Goal: Task Accomplishment & Management: Complete application form

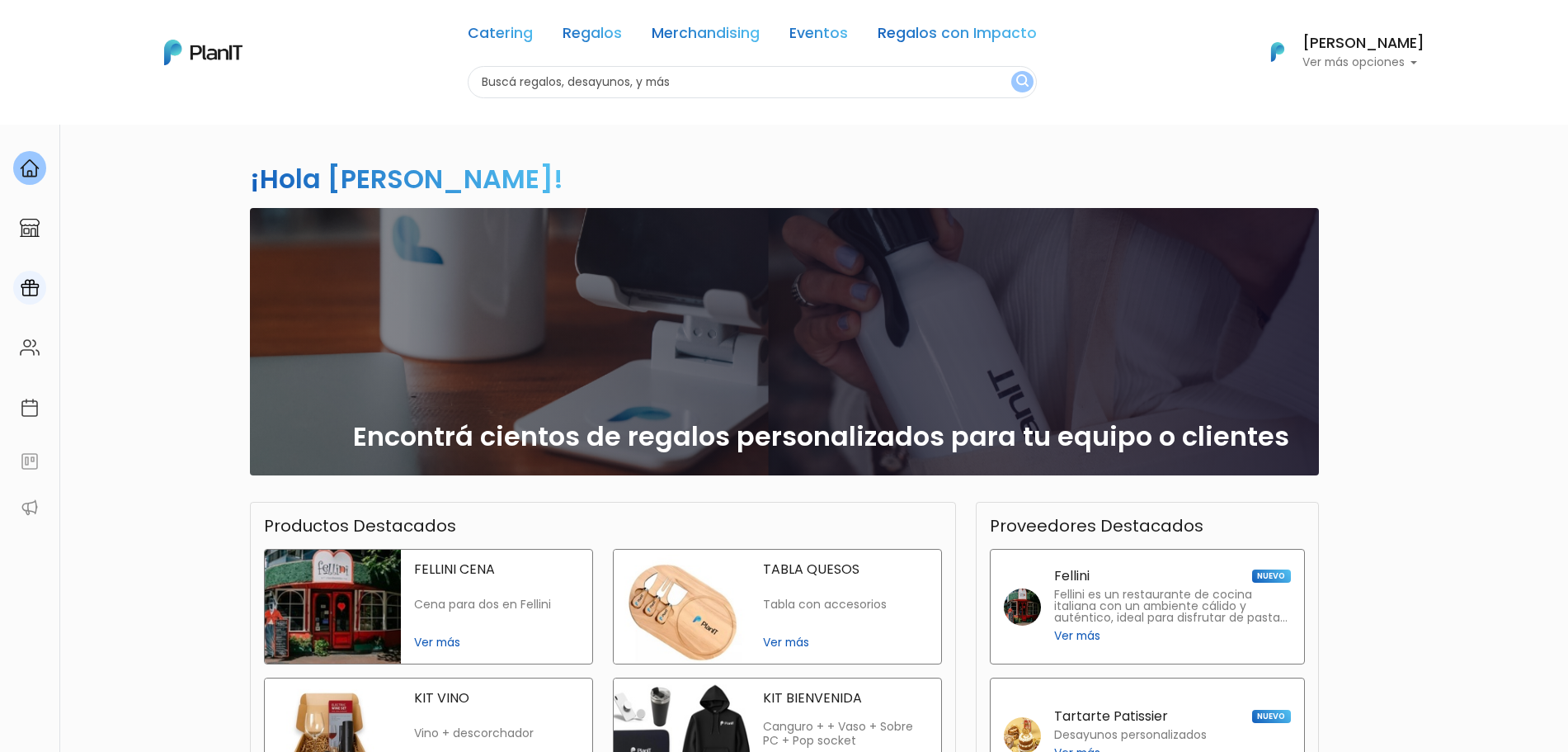
click at [11, 280] on link at bounding box center [29, 288] width 60 height 47
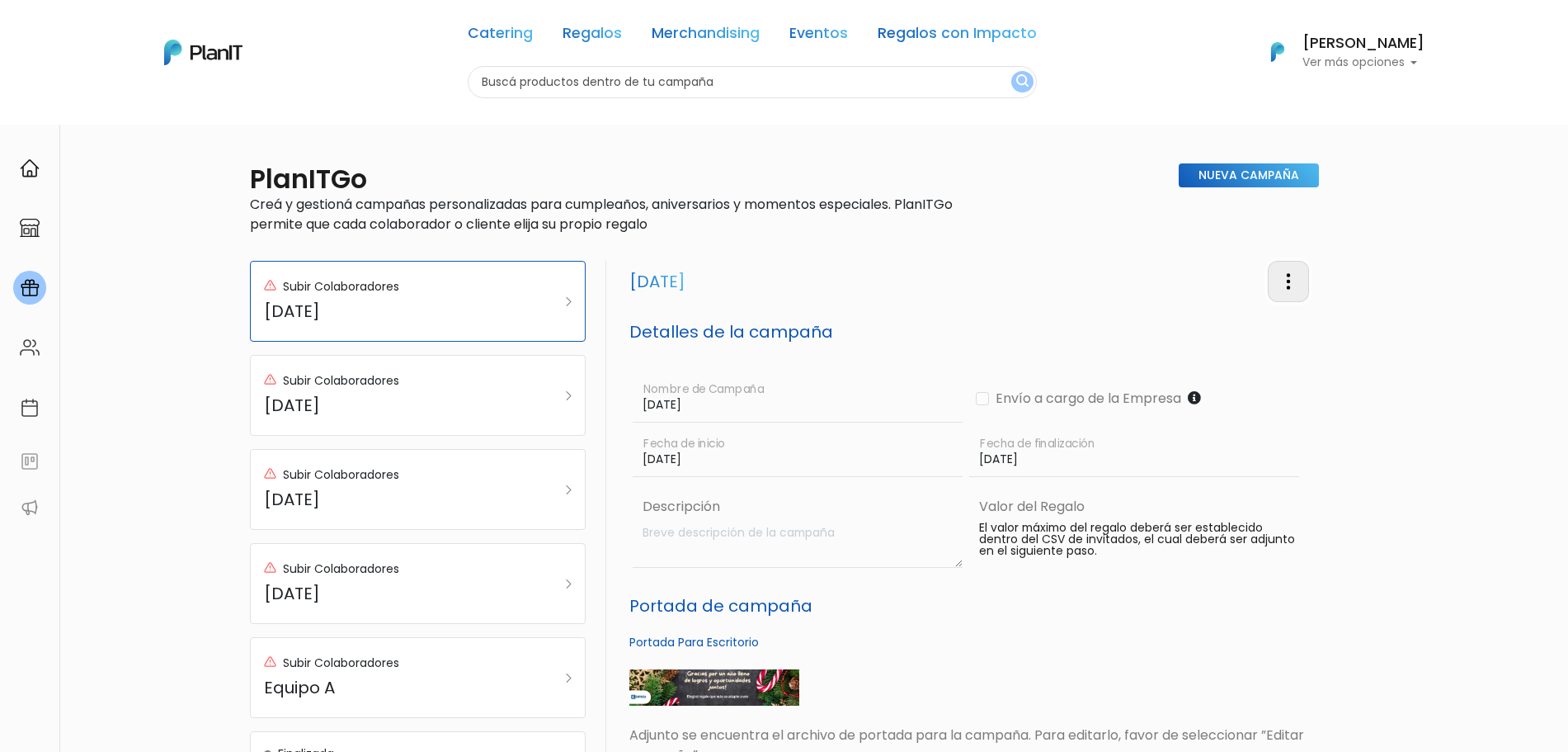
click at [1289, 285] on img "button" at bounding box center [1289, 282] width 20 height 20
click at [1273, 328] on link "Editar Campaña" at bounding box center [1234, 328] width 149 height 36
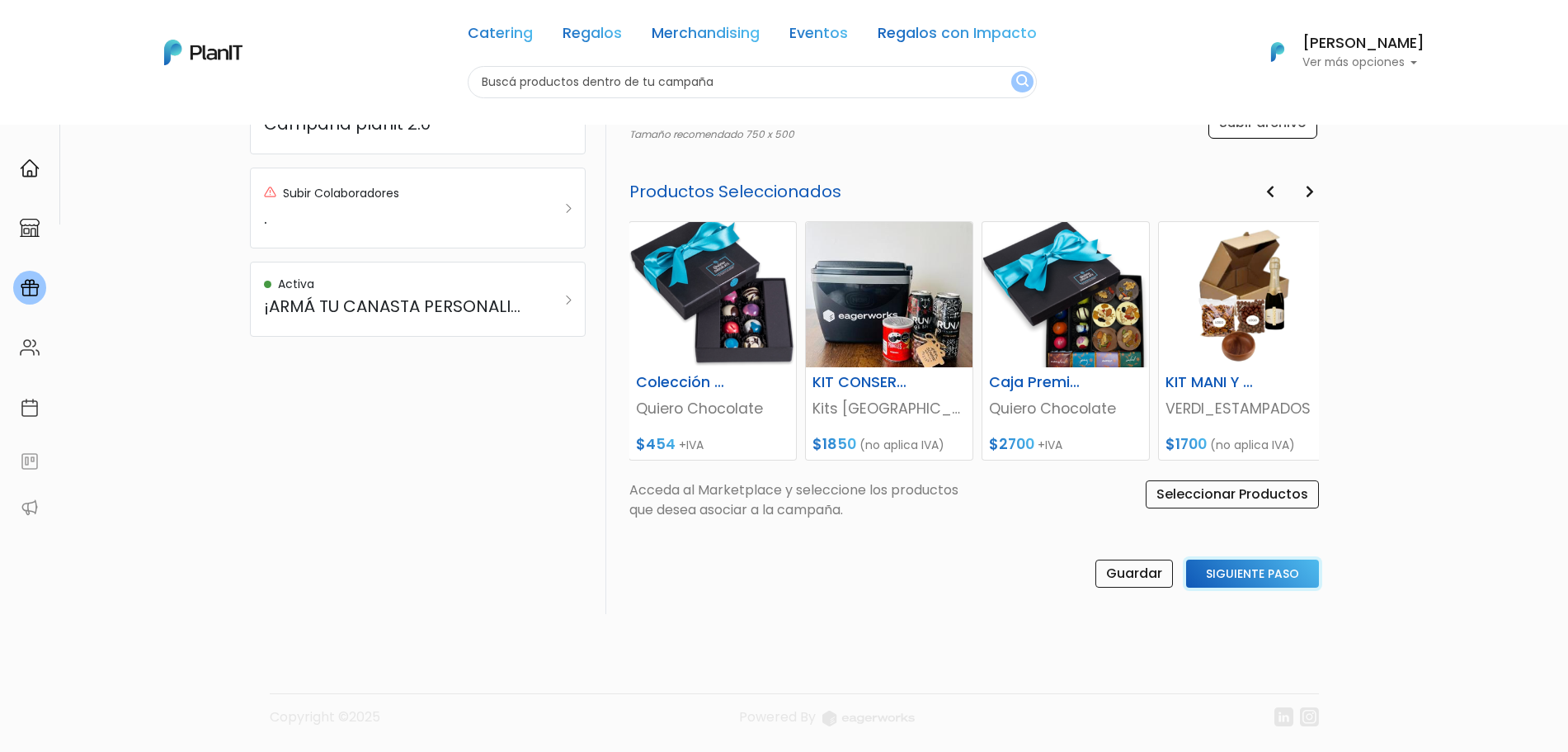
click at [1244, 575] on input "Siguiente Paso" at bounding box center [1253, 573] width 133 height 28
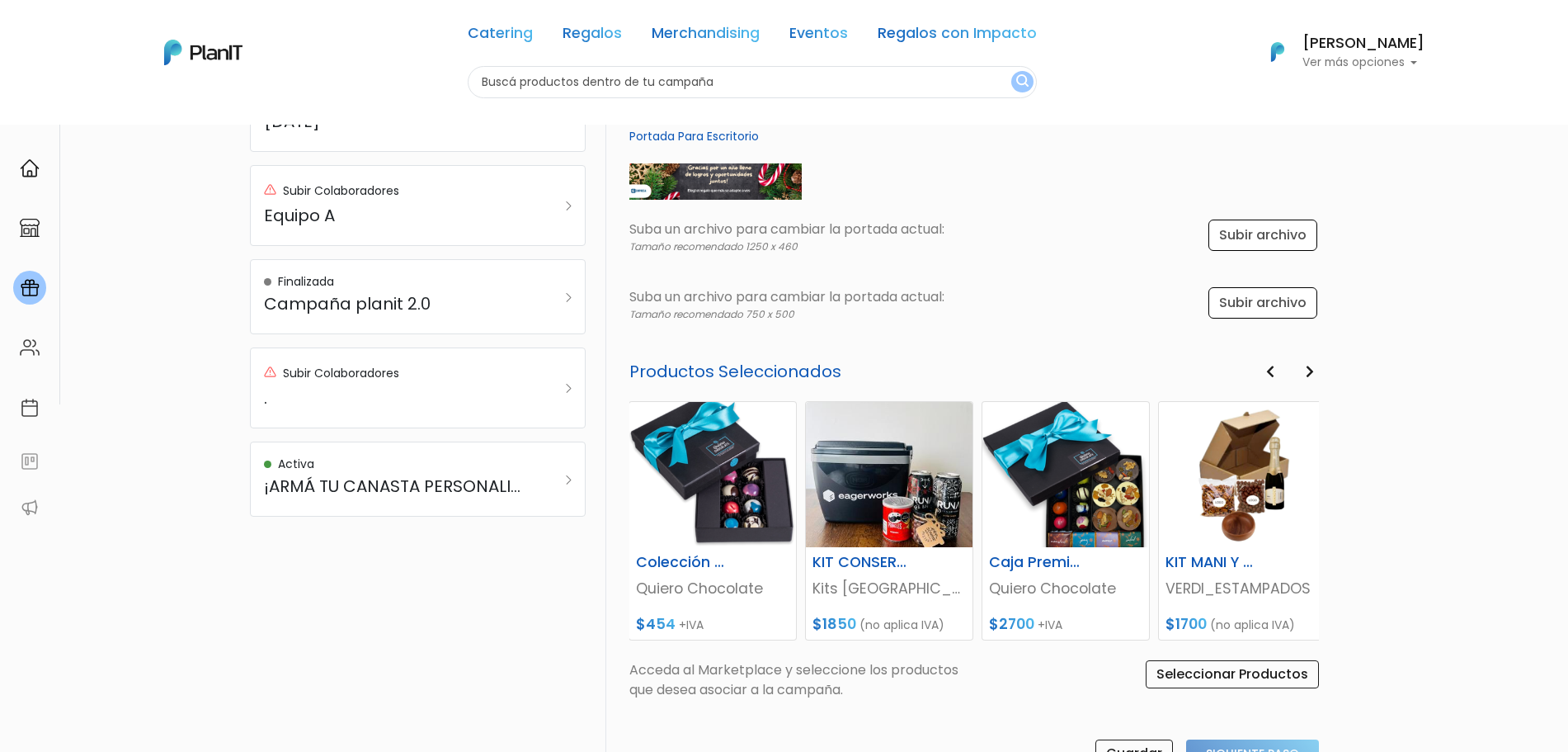
select select "custom"
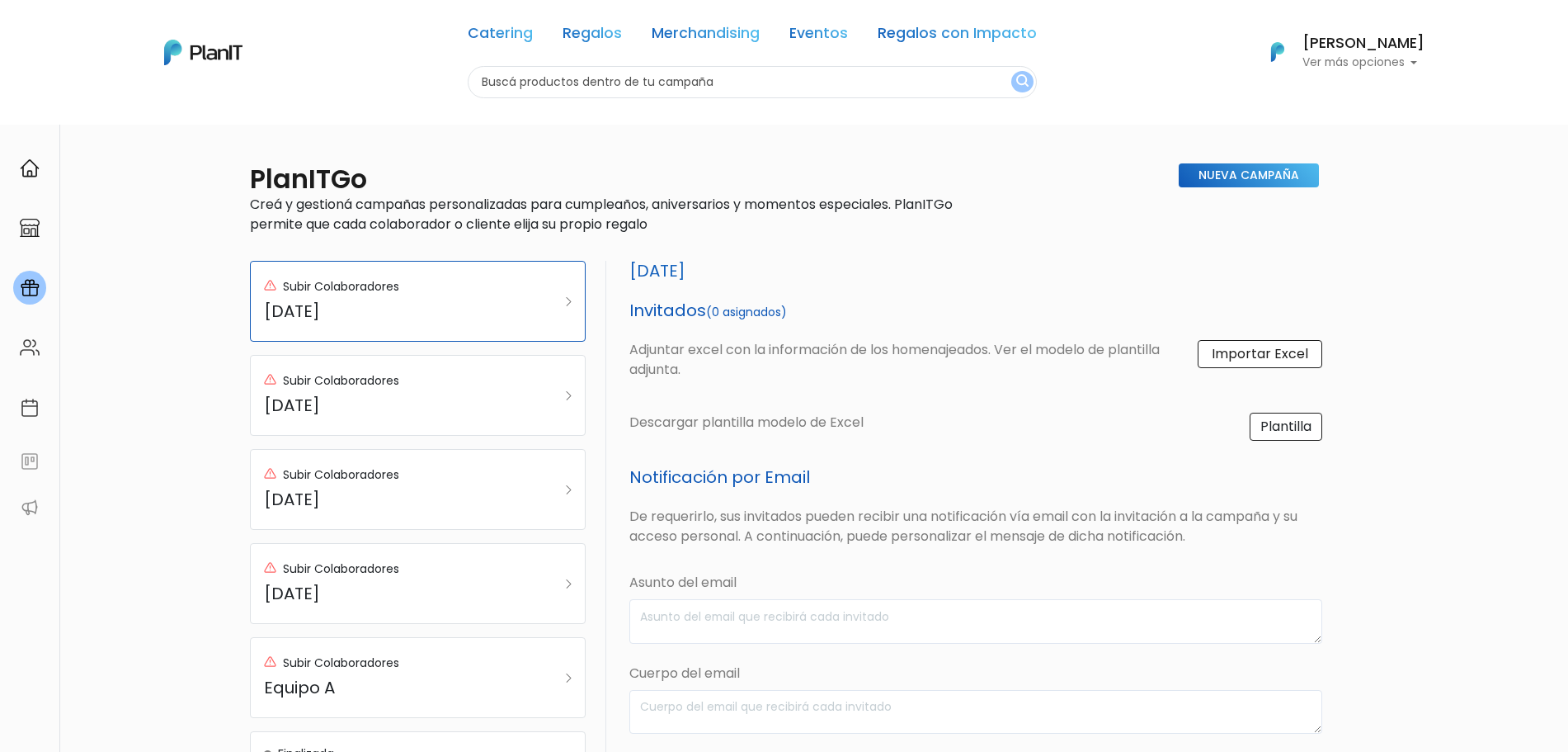
click at [1255, 365] on label "Importar Excel" at bounding box center [1260, 354] width 125 height 28
click at [0, 0] on input "Importar Excel" at bounding box center [0, 0] width 0 height 0
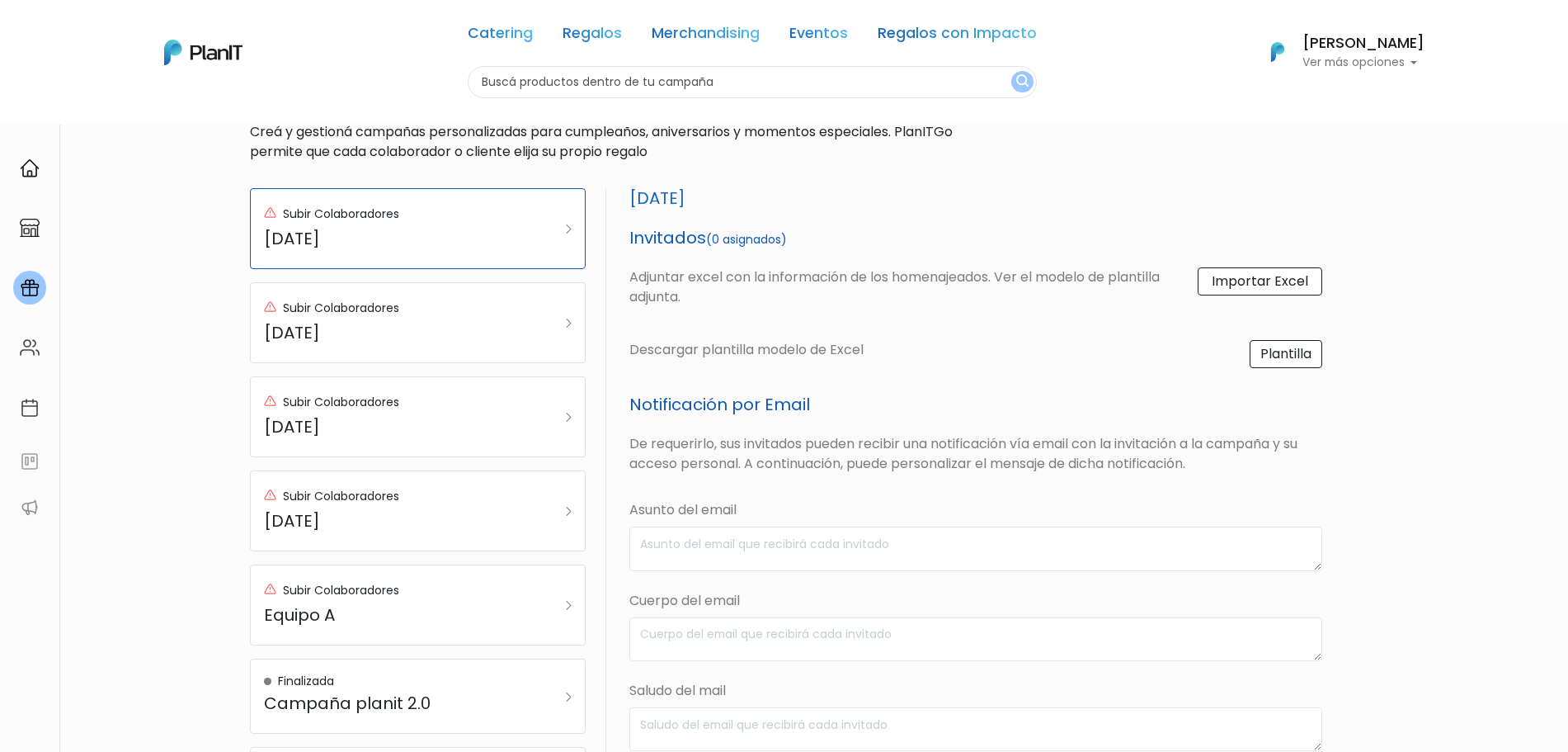
scroll to position [104, 0]
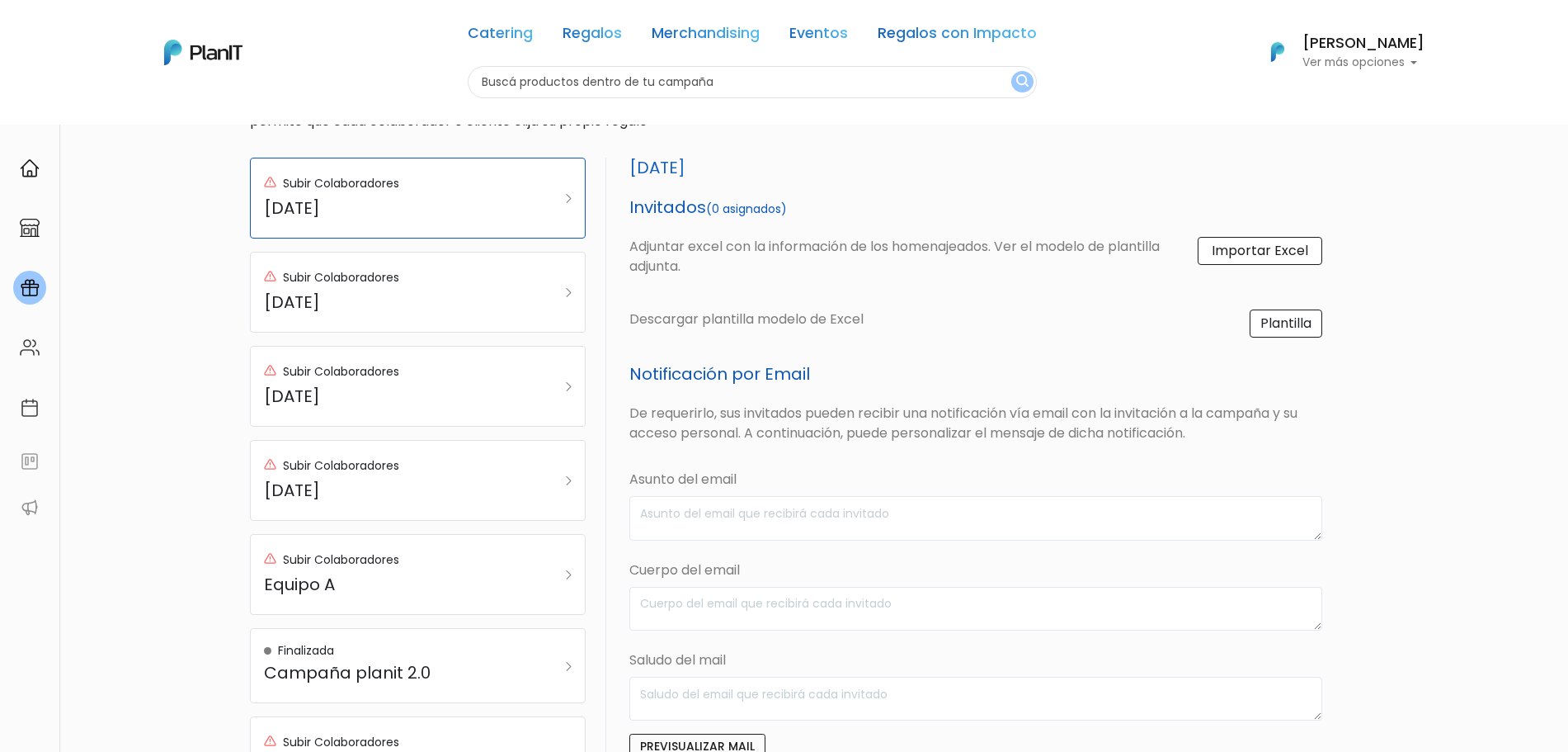
click at [1257, 249] on label "Importar Excel" at bounding box center [1260, 250] width 125 height 28
click at [0, 0] on input "Importar Excel" at bounding box center [0, 0] width 0 height 0
click at [1296, 328] on link "Plantilla" at bounding box center [1286, 323] width 72 height 28
click at [1278, 257] on label "Importar Excel" at bounding box center [1260, 250] width 125 height 28
click at [0, 0] on input "Importar Excel" at bounding box center [0, 0] width 0 height 0
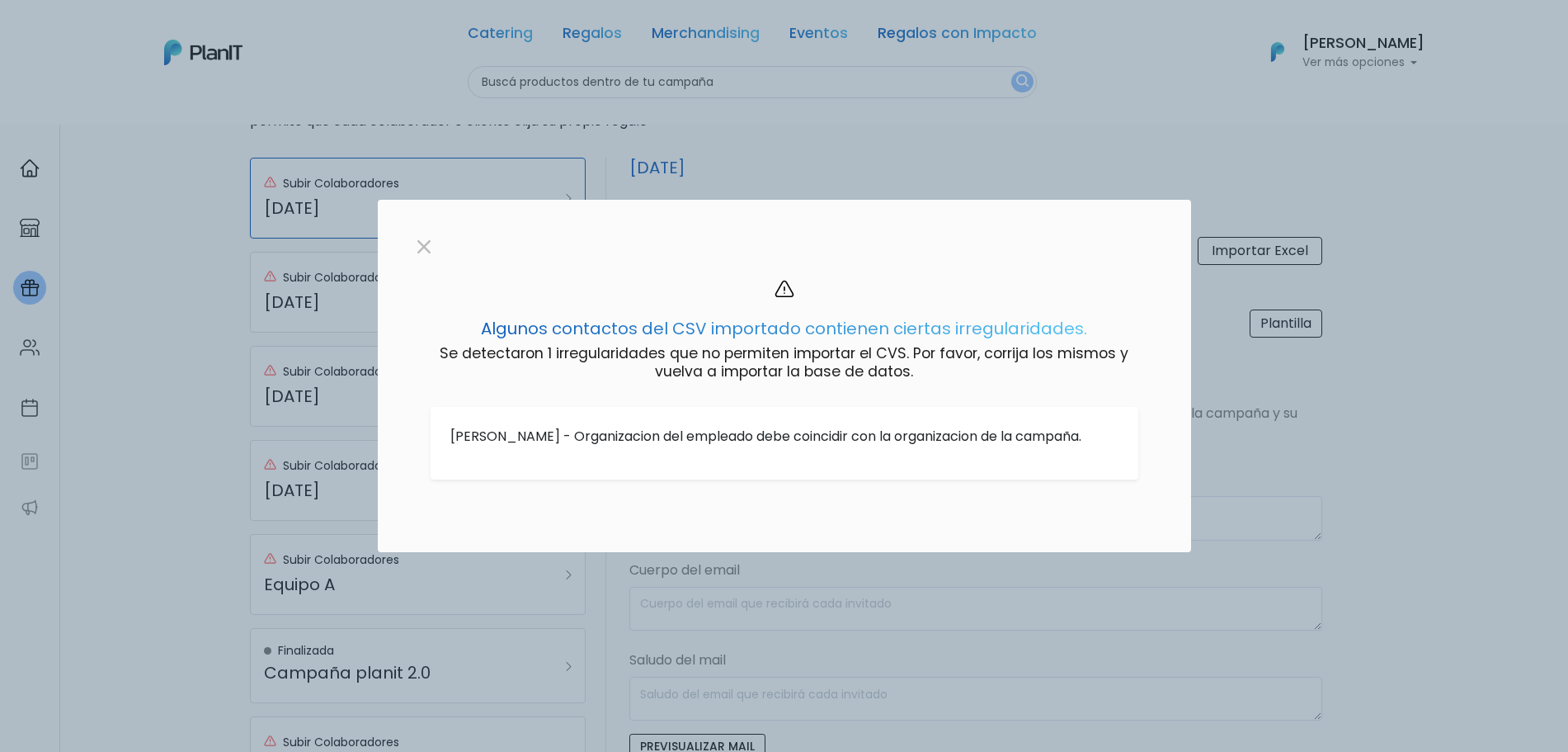
click at [714, 429] on p "Sofia Valiente - Organizacion del empleado debe coincidir con la organizacion d…" at bounding box center [784, 437] width 668 height 20
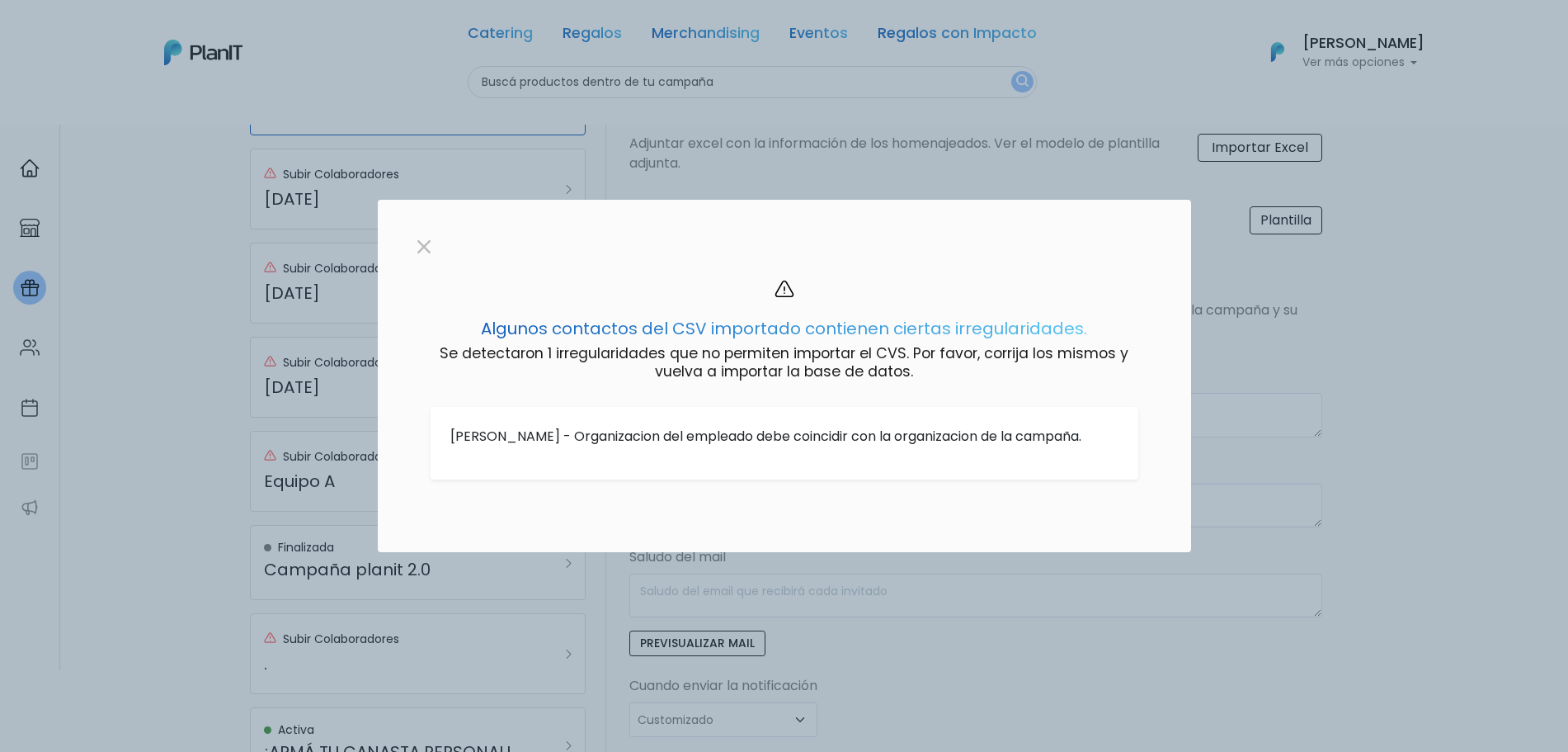
scroll to position [0, 0]
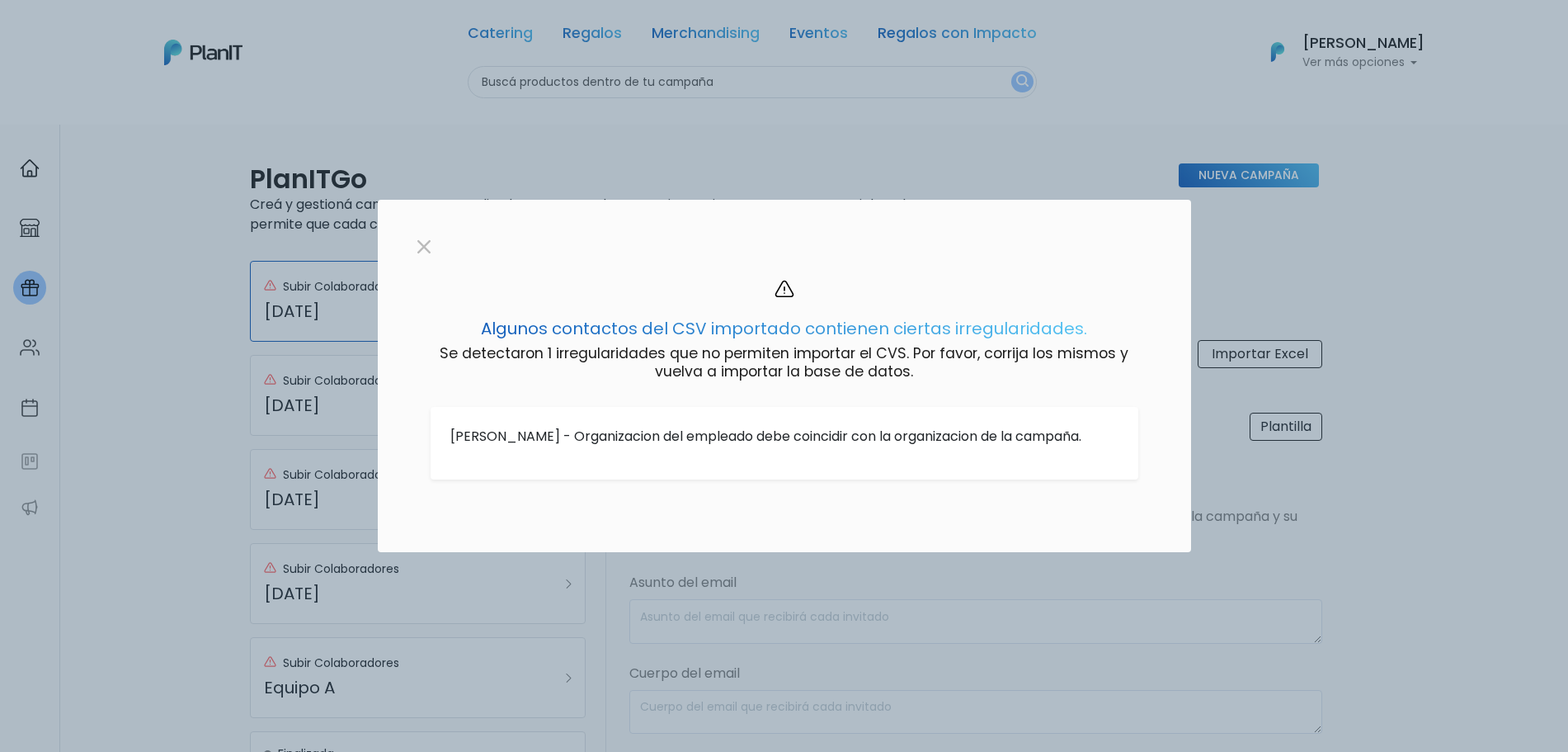
click at [1118, 407] on div "Sofia Valiente - Organizacion del empleado debe coincidir con la organizacion d…" at bounding box center [784, 443] width 708 height 72
click at [1283, 256] on div at bounding box center [784, 376] width 1568 height 752
drag, startPoint x: 1227, startPoint y: 249, endPoint x: 1177, endPoint y: 256, distance: 50.5
click at [1225, 249] on div at bounding box center [784, 376] width 1568 height 752
click at [428, 236] on button "button" at bounding box center [423, 245] width 26 height 26
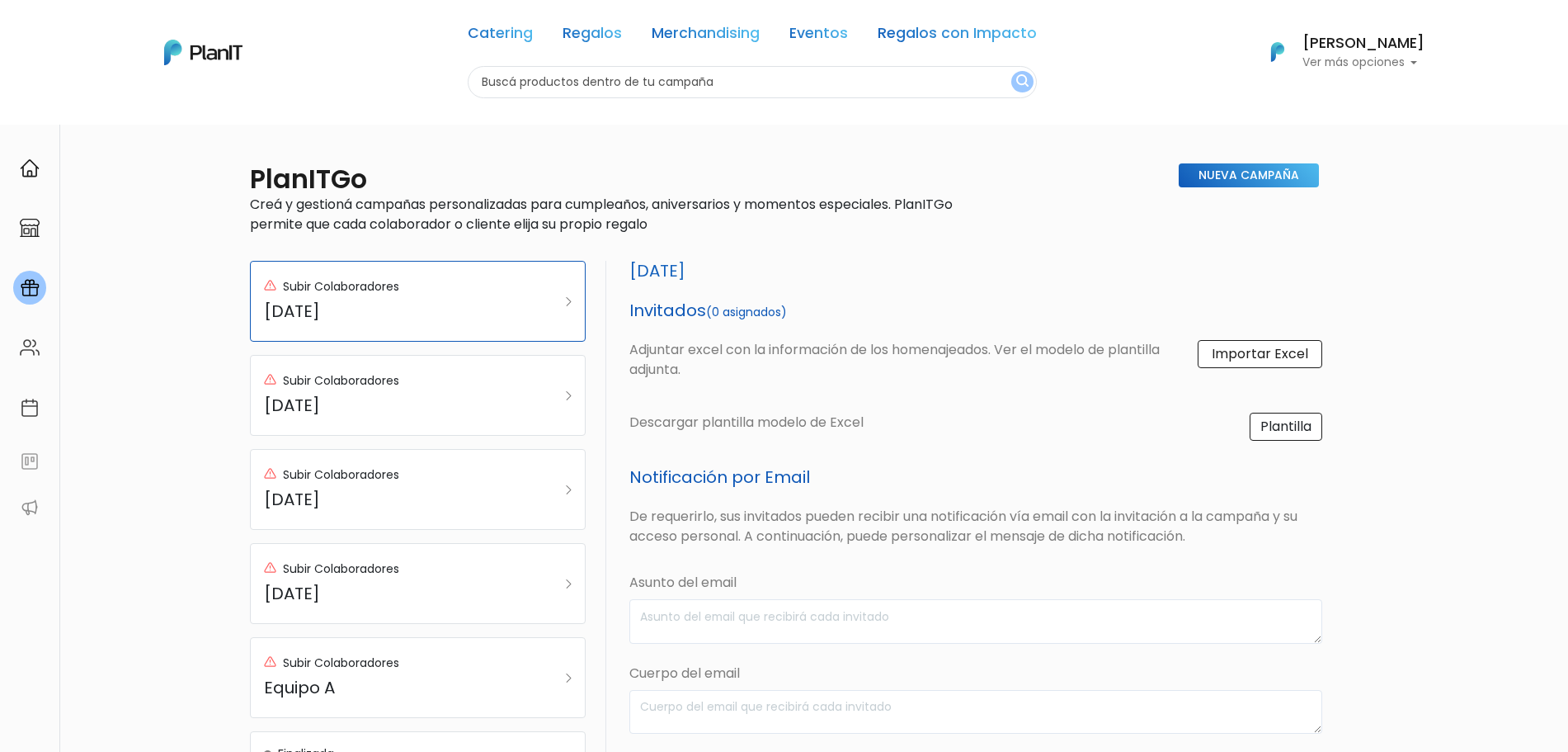
click at [1233, 355] on label "Importar Excel" at bounding box center [1260, 354] width 125 height 28
click at [0, 0] on input "Importar Excel" at bounding box center [0, 0] width 0 height 0
click at [1265, 354] on label "Importar Excel" at bounding box center [1260, 354] width 125 height 28
click at [0, 0] on input "Importar Excel" at bounding box center [0, 0] width 0 height 0
click at [731, 541] on p "De requerirlo, sus invitados pueden recibir una notificación vía email con la i…" at bounding box center [975, 526] width 693 height 40
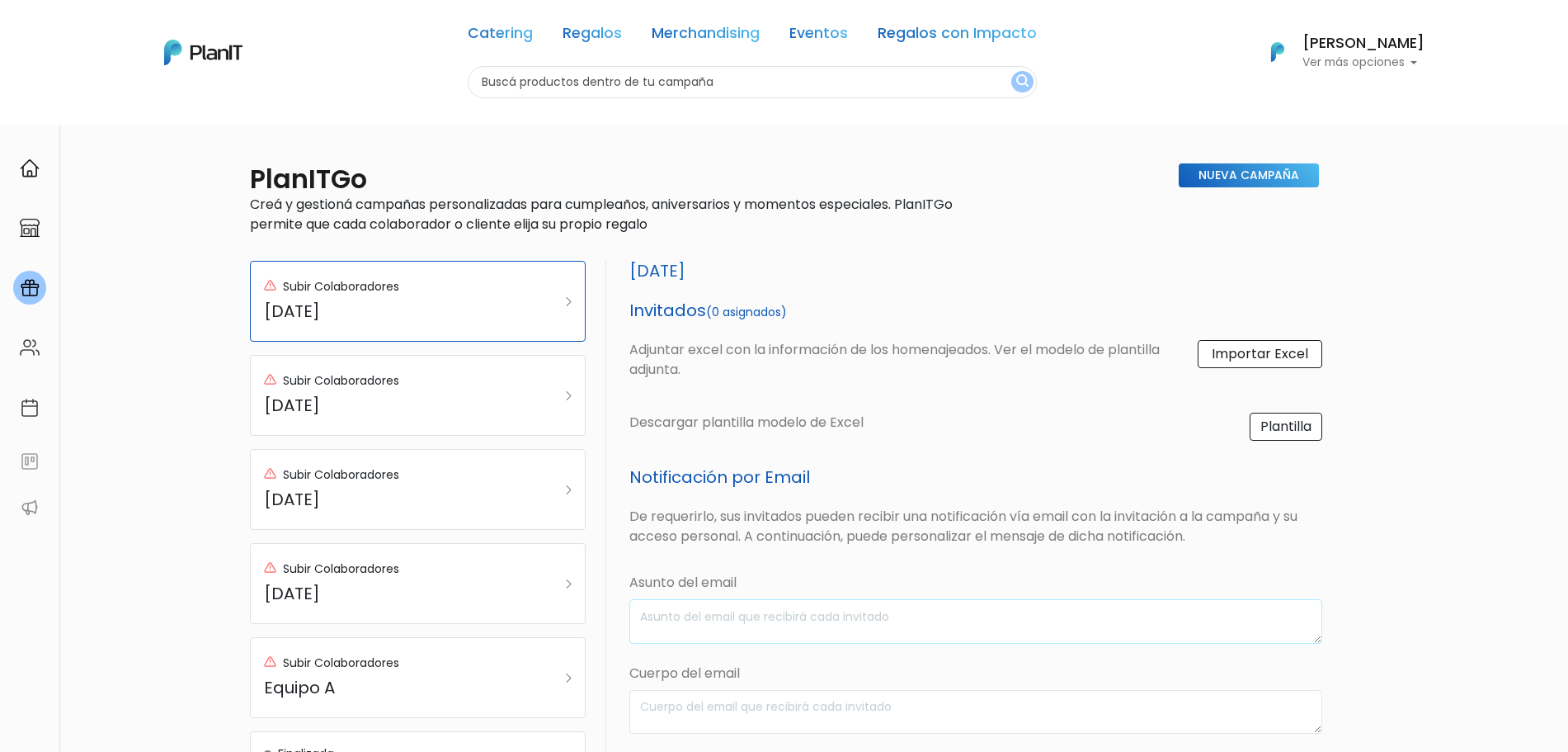
click at [722, 616] on textarea at bounding box center [975, 621] width 693 height 44
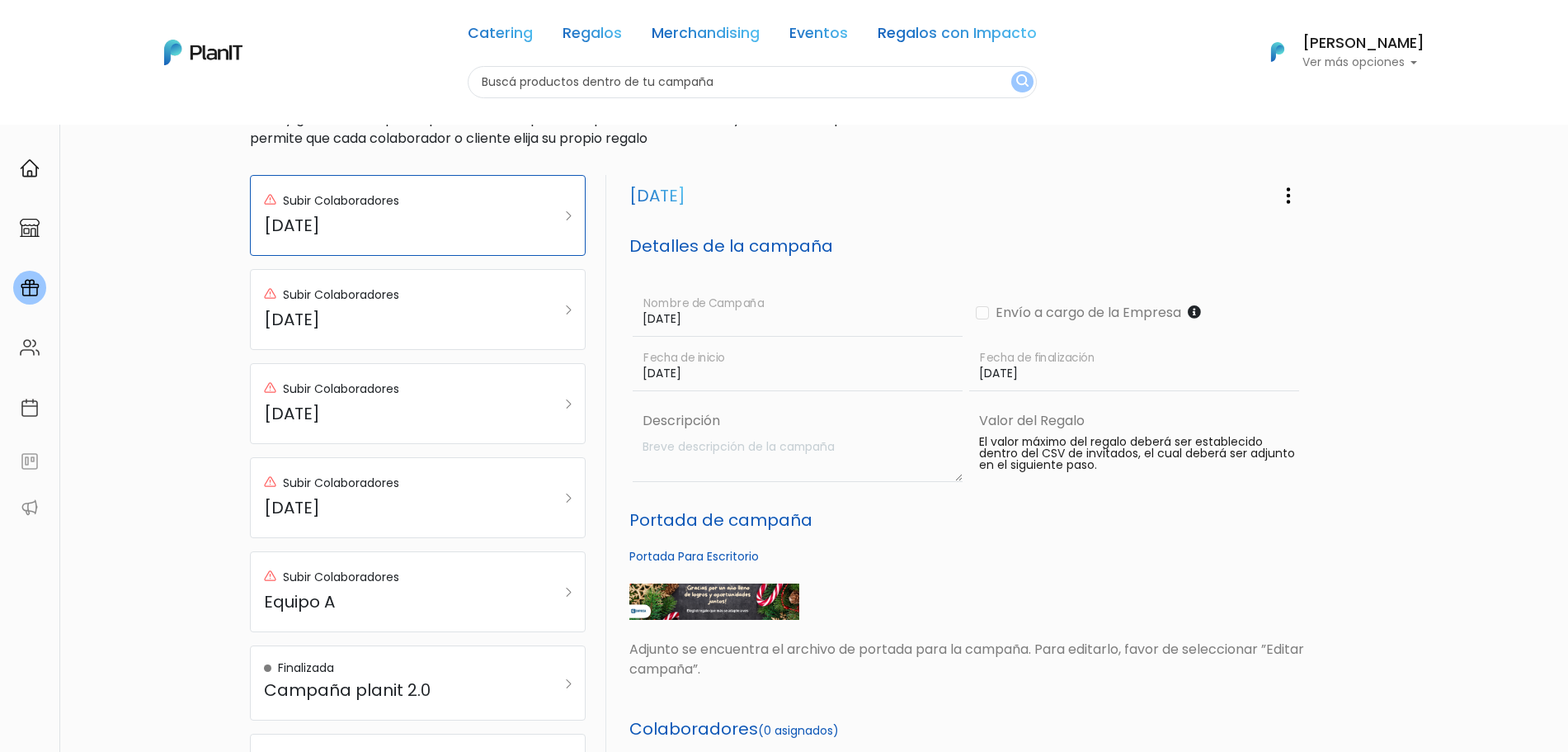
scroll to position [104, 0]
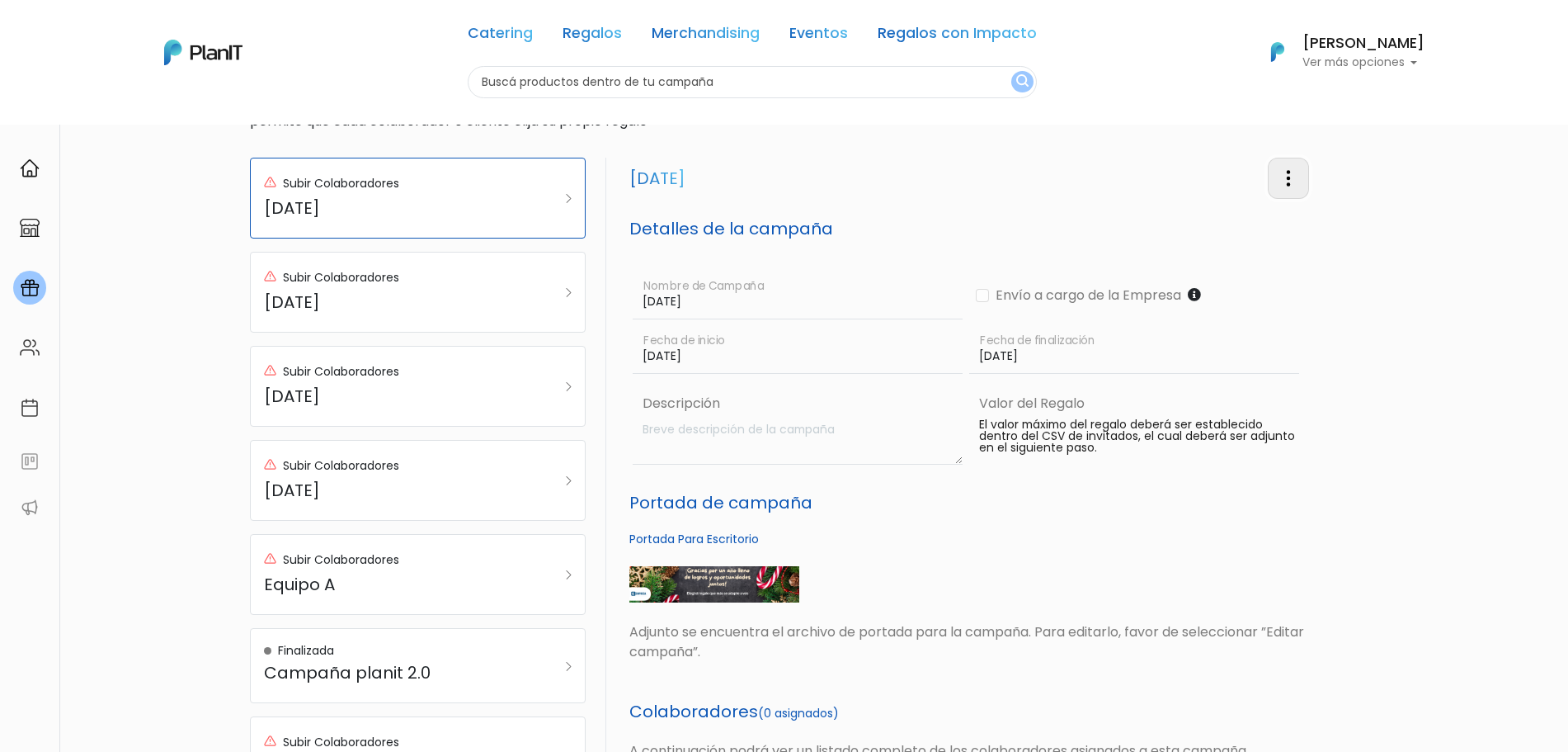
click at [1284, 186] on img "button" at bounding box center [1289, 179] width 20 height 20
click at [1262, 230] on link "Editar Campaña" at bounding box center [1234, 225] width 149 height 36
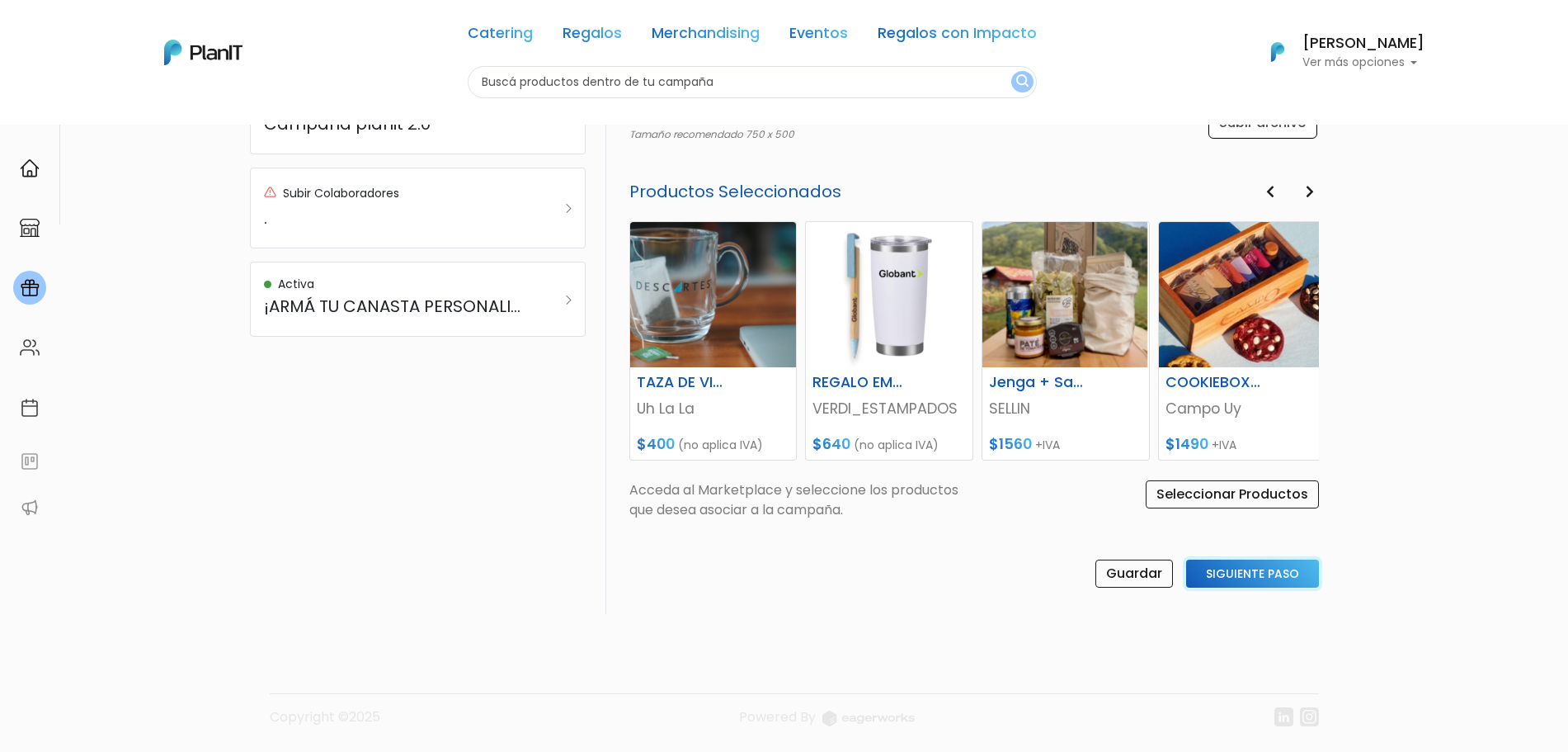
click at [1236, 583] on input "Siguiente Paso" at bounding box center [1253, 573] width 133 height 28
select select "custom"
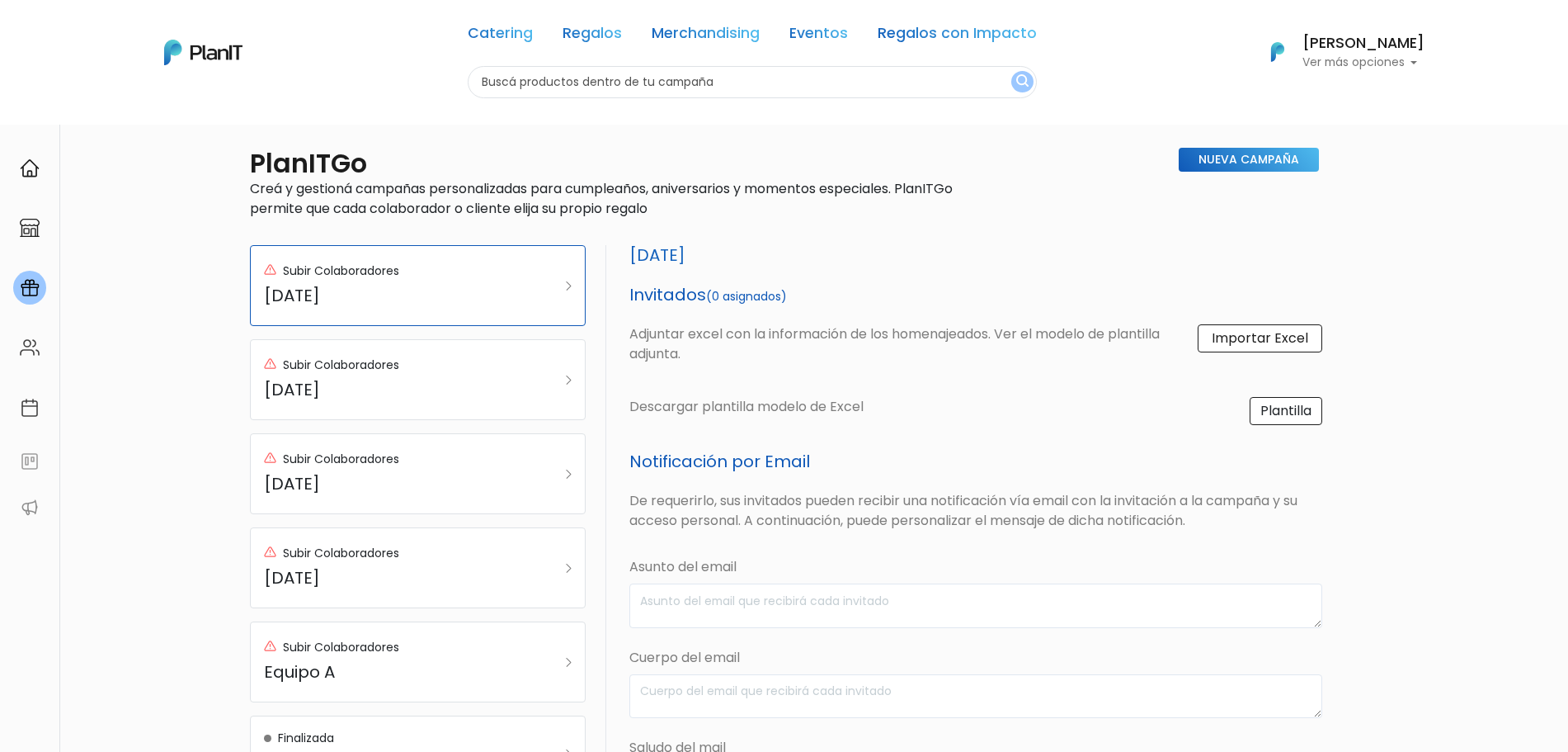
scroll to position [0, 0]
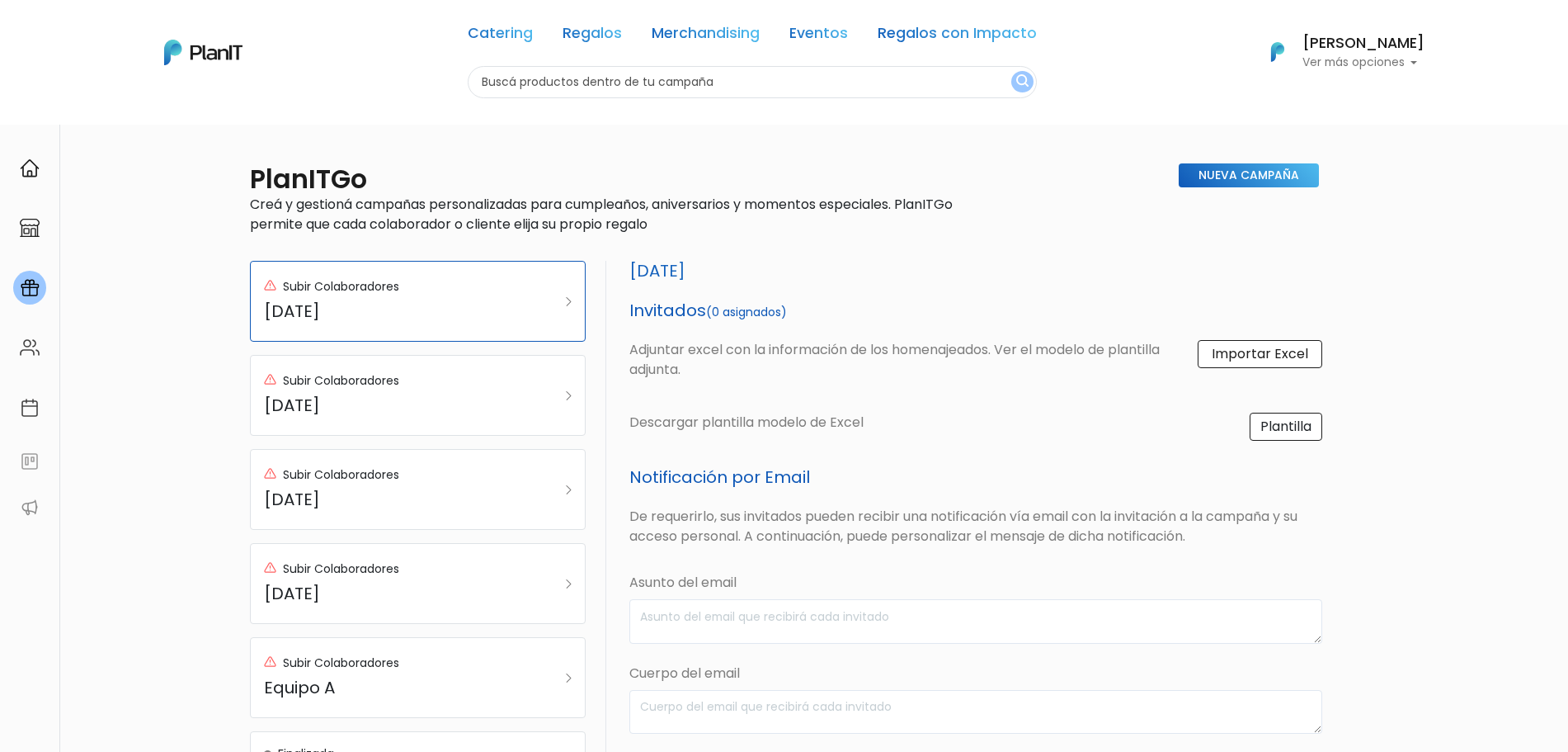
click at [1249, 356] on label "Importar Excel" at bounding box center [1260, 354] width 125 height 28
click at [0, 0] on input "Importar Excel" at bounding box center [0, 0] width 0 height 0
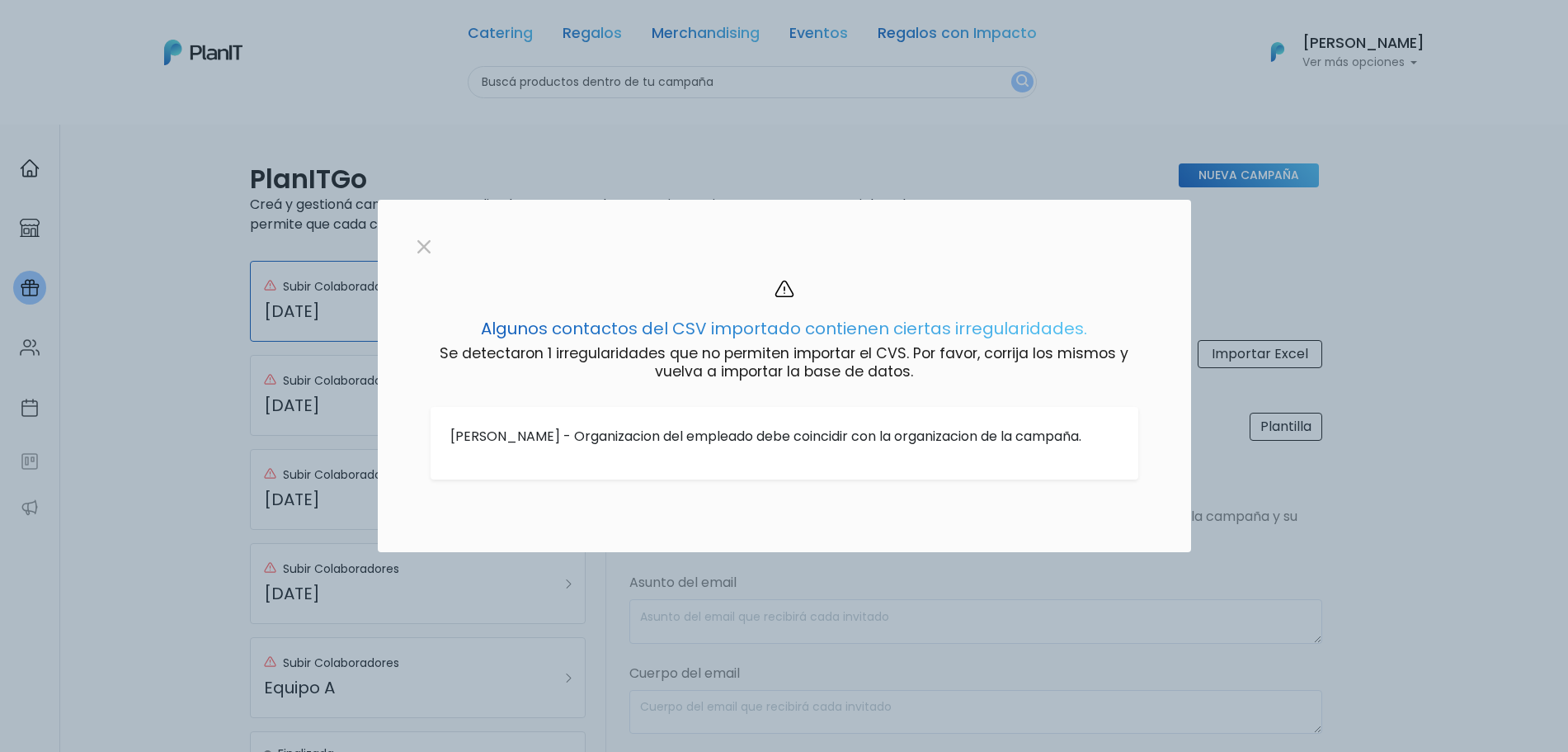
click at [651, 363] on h6 "Se detectaron 1 irregularidades que no permiten importar el CVS. Por favor, cor…" at bounding box center [784, 365] width 708 height 41
click at [605, 427] on p "Sofia Valiente - Organizacion del empleado debe coincidir con la organizacion d…" at bounding box center [784, 437] width 668 height 20
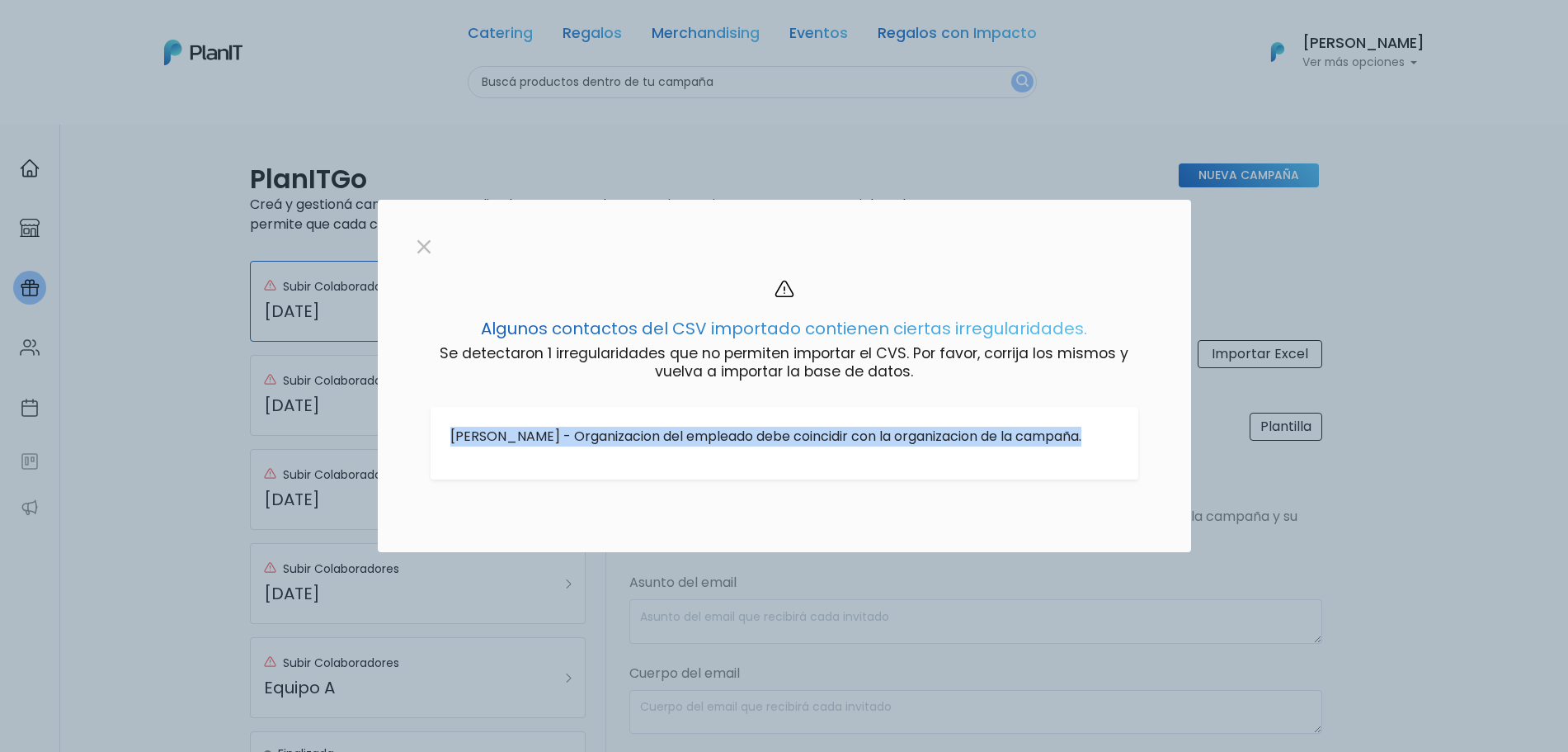
click at [605, 427] on p "Sofia Valiente - Organizacion del empleado debe coincidir con la organizacion d…" at bounding box center [784, 437] width 668 height 20
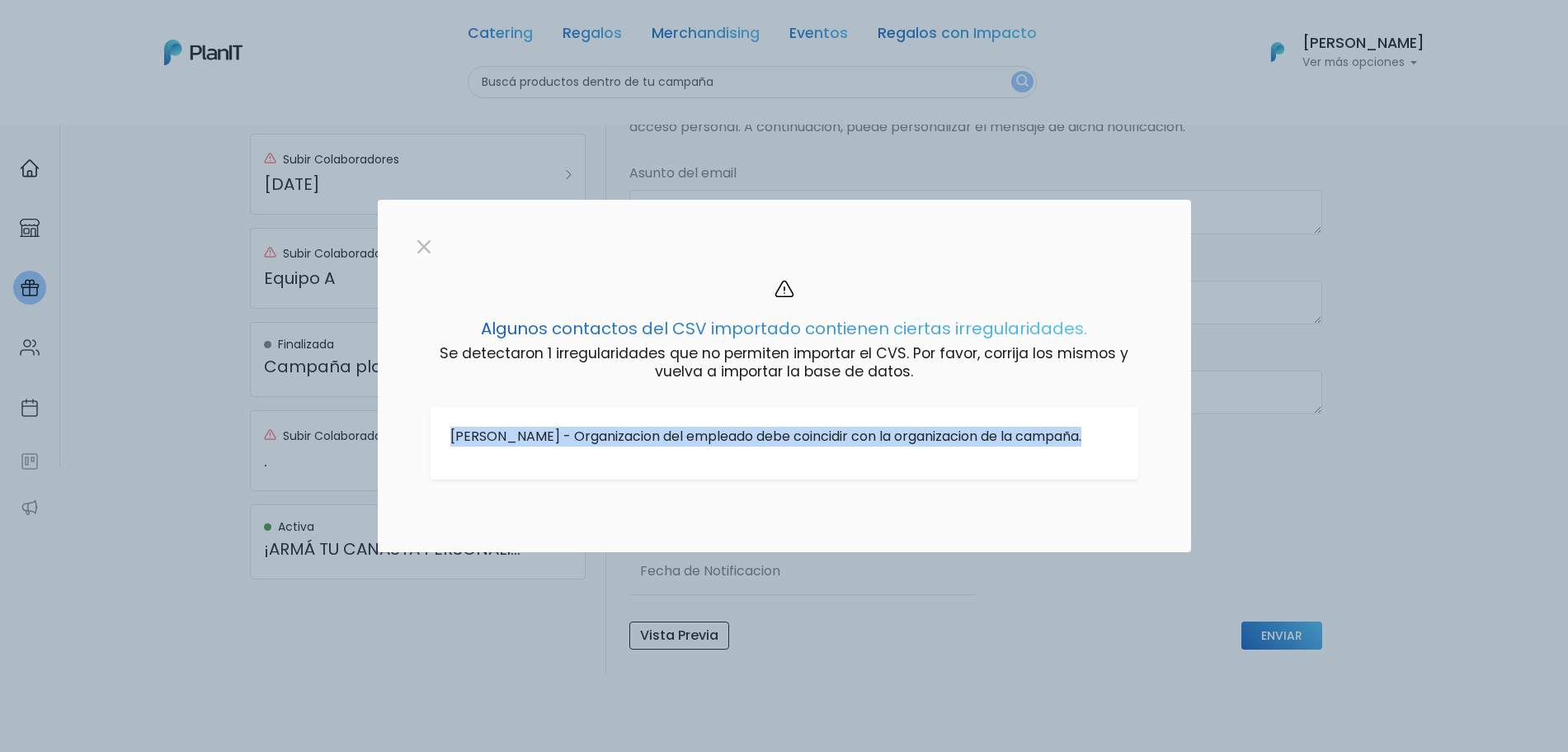
scroll to position [413, 0]
click at [1076, 427] on p "Sofia Valiente - Organizacion del empleado debe coincidir con la organizacion d…" at bounding box center [784, 437] width 668 height 20
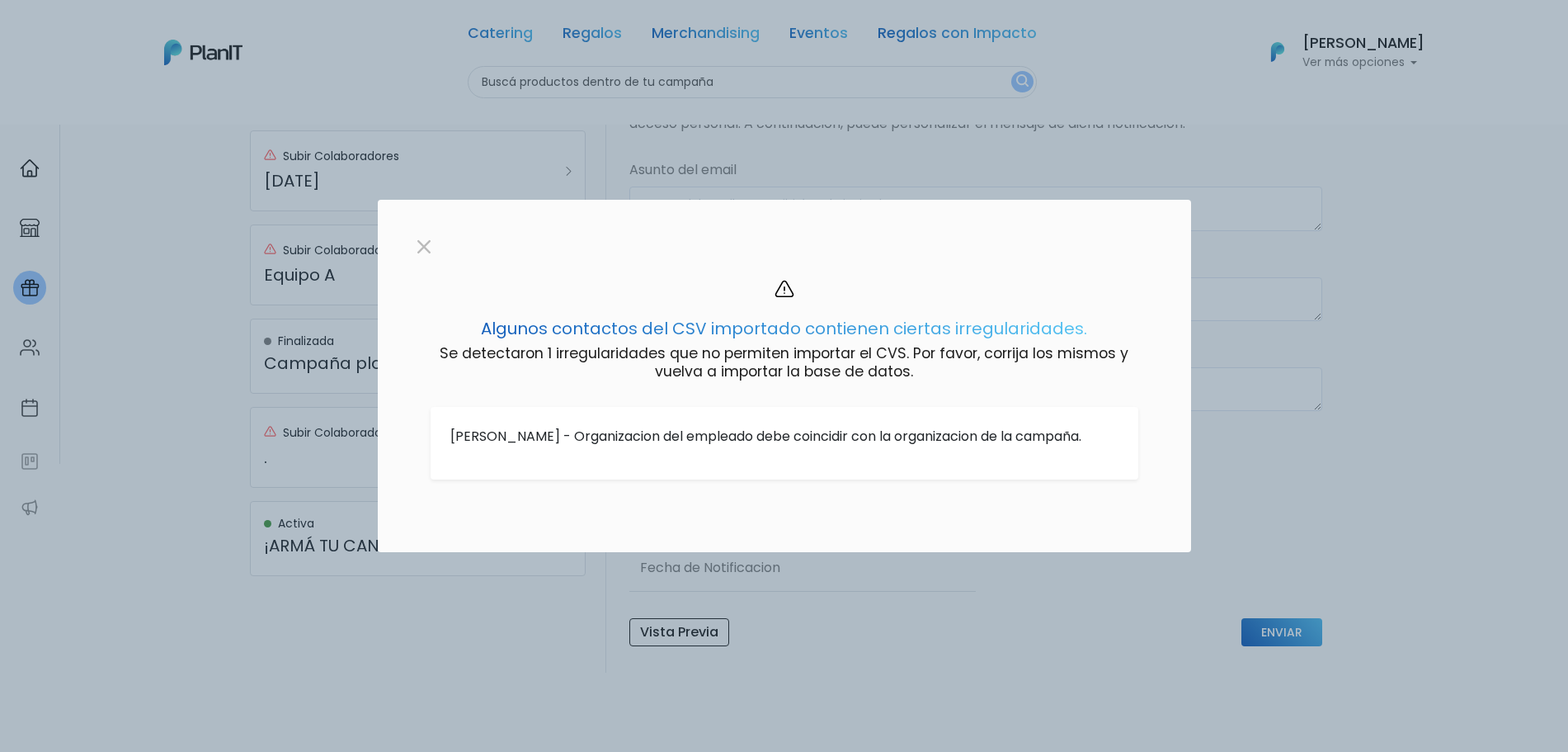
click at [991, 430] on p "Sofia Valiente - Organizacion del empleado debe coincidir con la organizacion d…" at bounding box center [784, 437] width 668 height 20
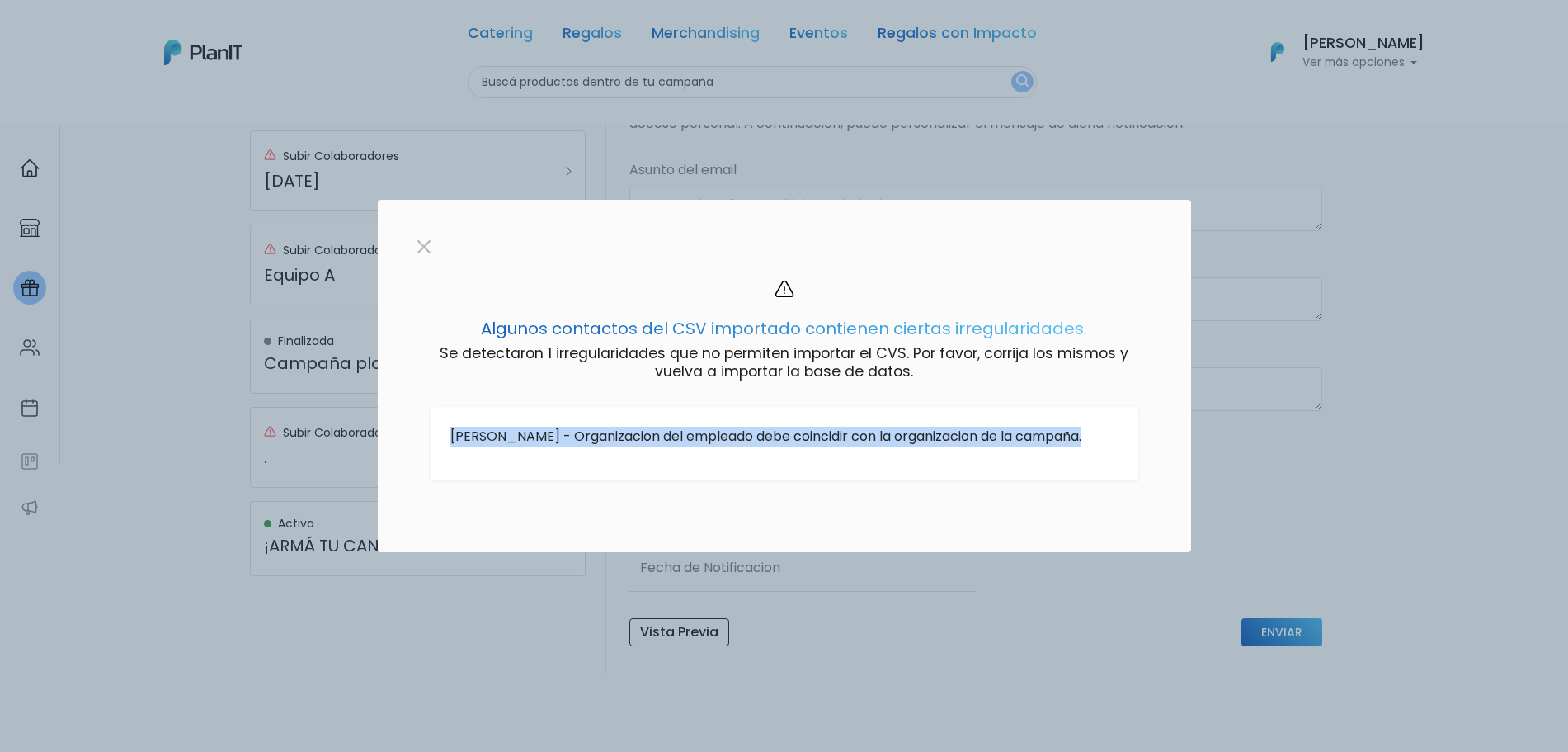
click at [991, 430] on p "Sofia Valiente - Organizacion del empleado debe coincidir con la organizacion d…" at bounding box center [784, 437] width 668 height 20
click at [973, 441] on div "Sofia Valiente - Organizacion del empleado debe coincidir con la organizacion d…" at bounding box center [784, 443] width 668 height 33
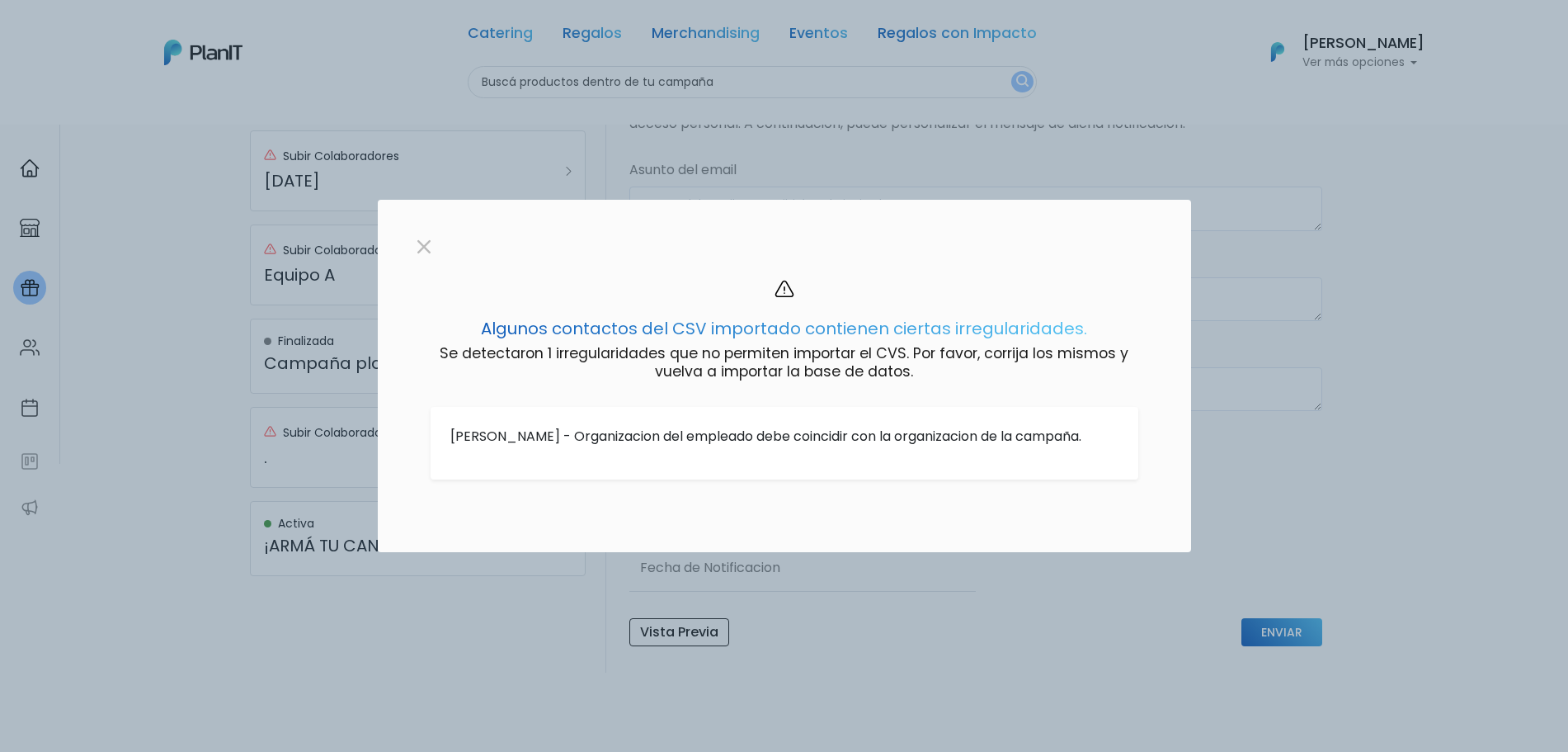
click at [1120, 266] on div "Algunos contactos del CSV importado contienen ciertas irregularidades. Se detec…" at bounding box center [784, 408] width 814 height 285
click at [1228, 221] on div at bounding box center [784, 376] width 1568 height 752
click at [428, 234] on button "button" at bounding box center [423, 245] width 26 height 26
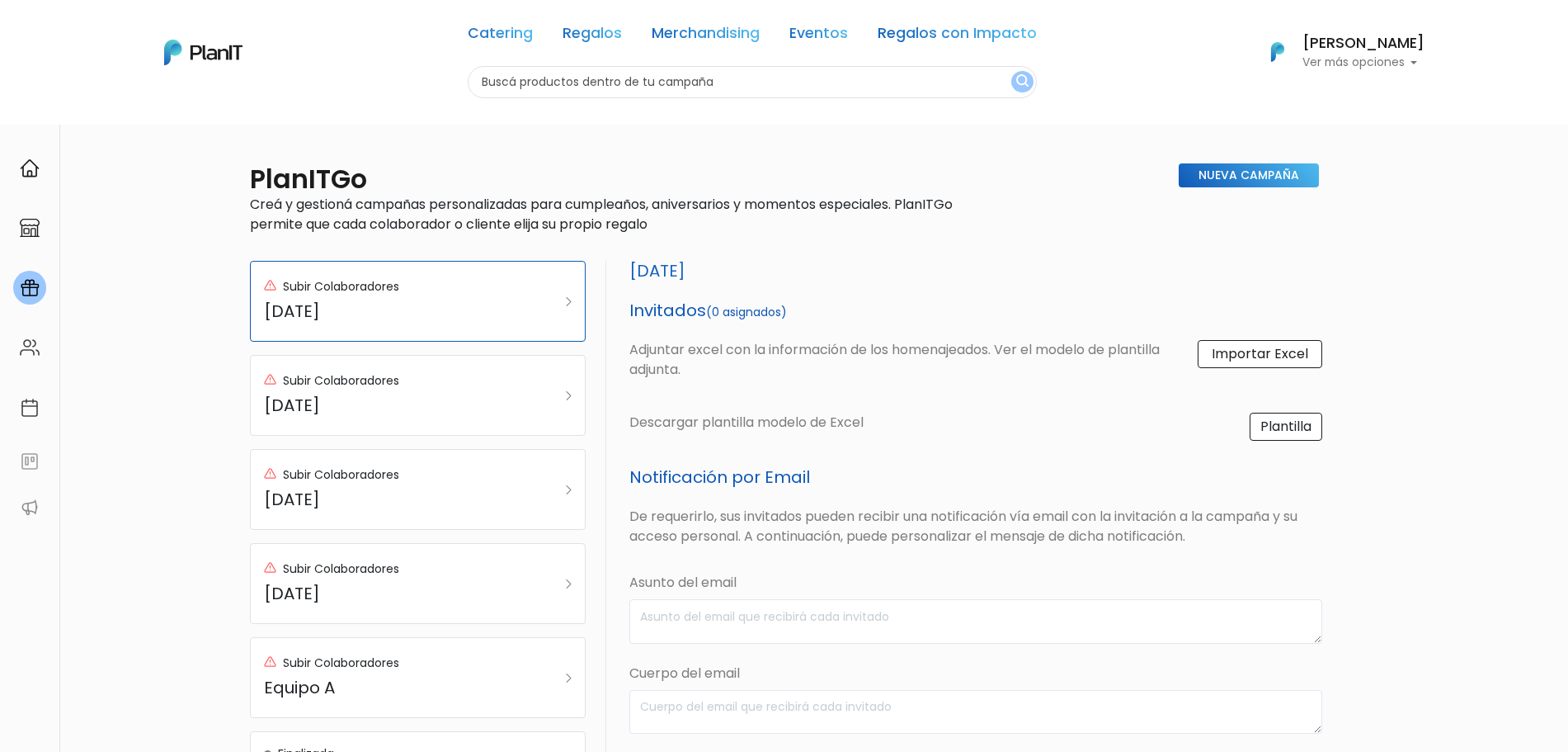
scroll to position [104, 0]
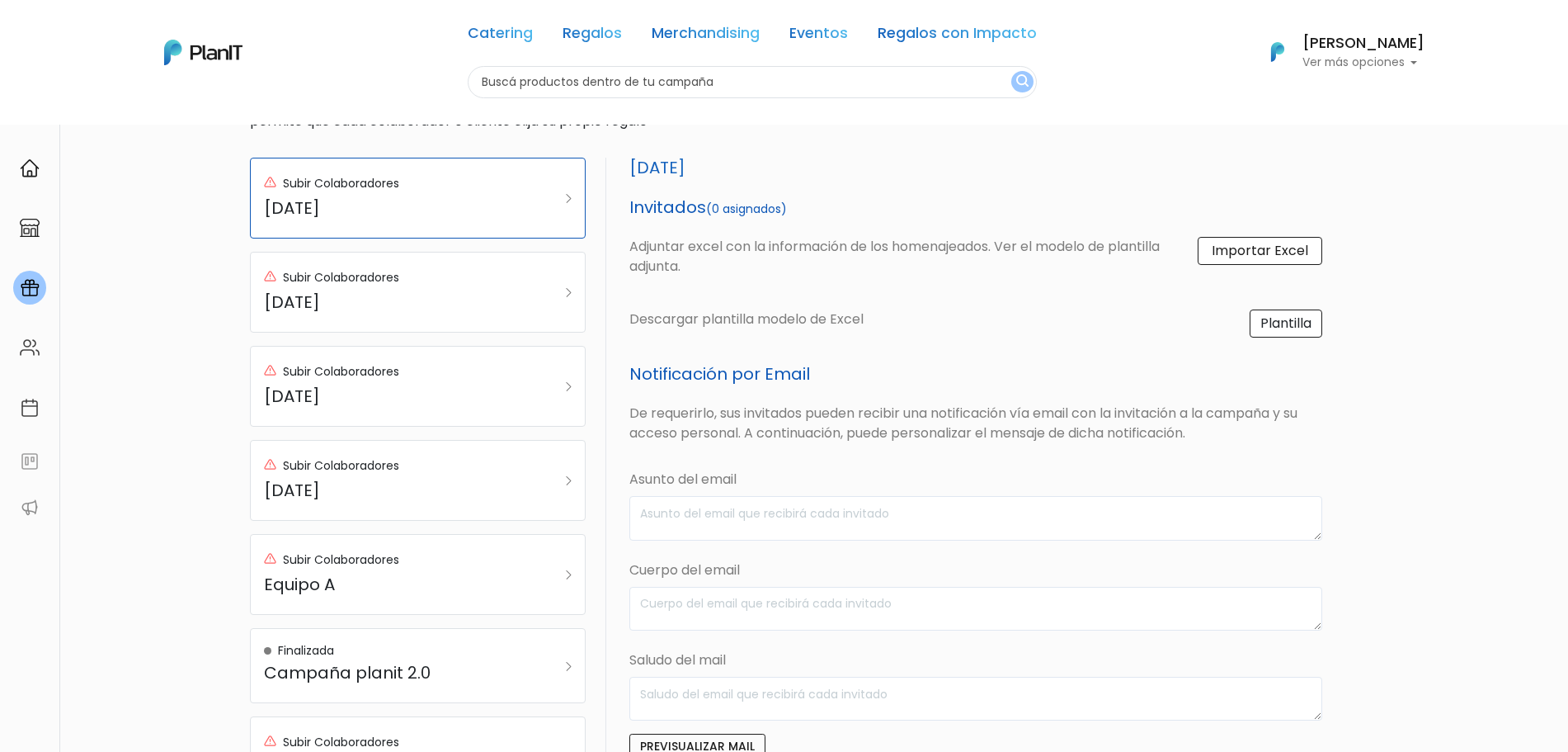
click at [1262, 259] on label "Importar Excel" at bounding box center [1260, 250] width 125 height 28
click at [0, 0] on input "Importar Excel" at bounding box center [0, 0] width 0 height 0
click at [1119, 263] on p "Adjuntar excel con la información de los homenajeados. Ver el modelo de plantil…" at bounding box center [913, 256] width 568 height 40
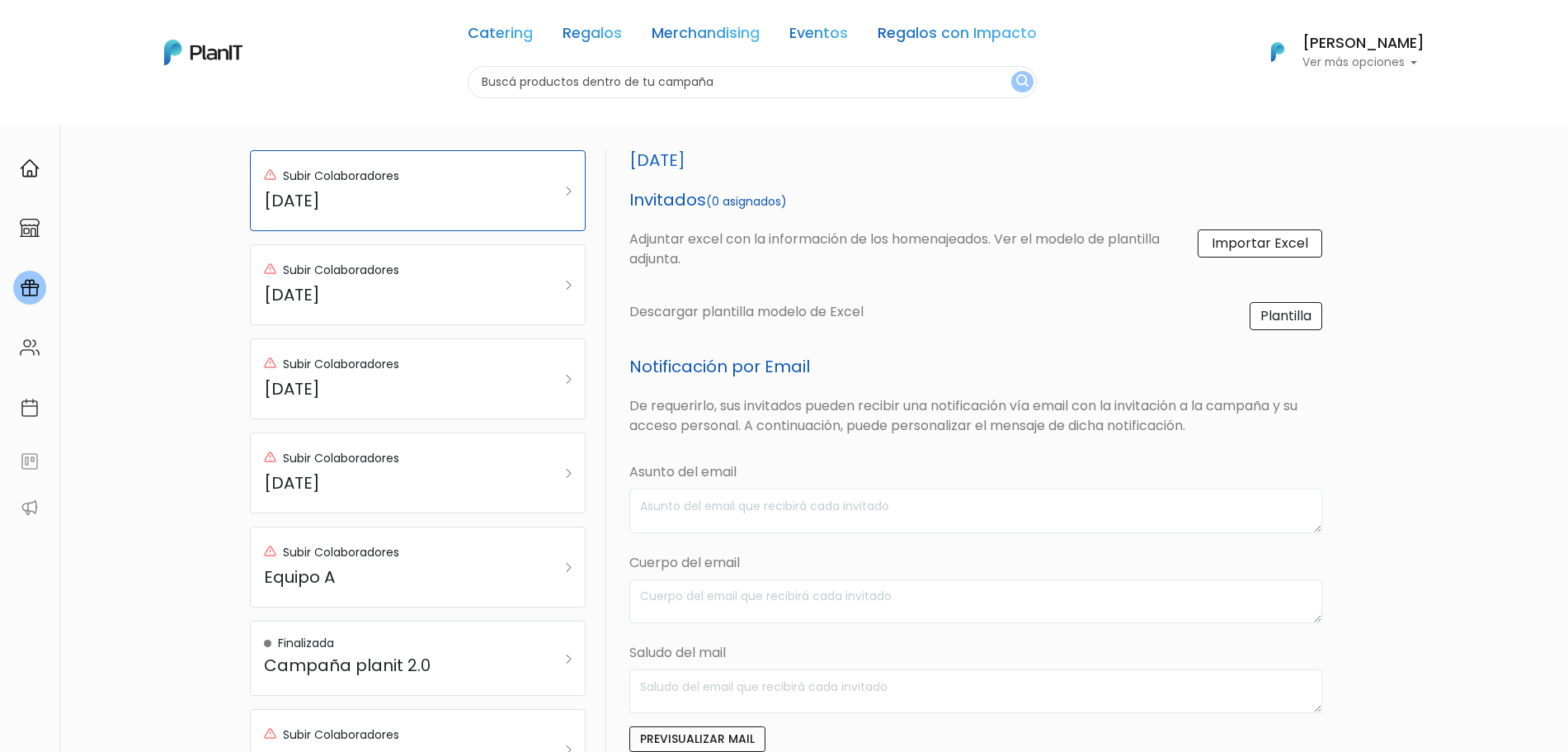
scroll to position [0, 0]
